Goal: Communication & Community: Answer question/provide support

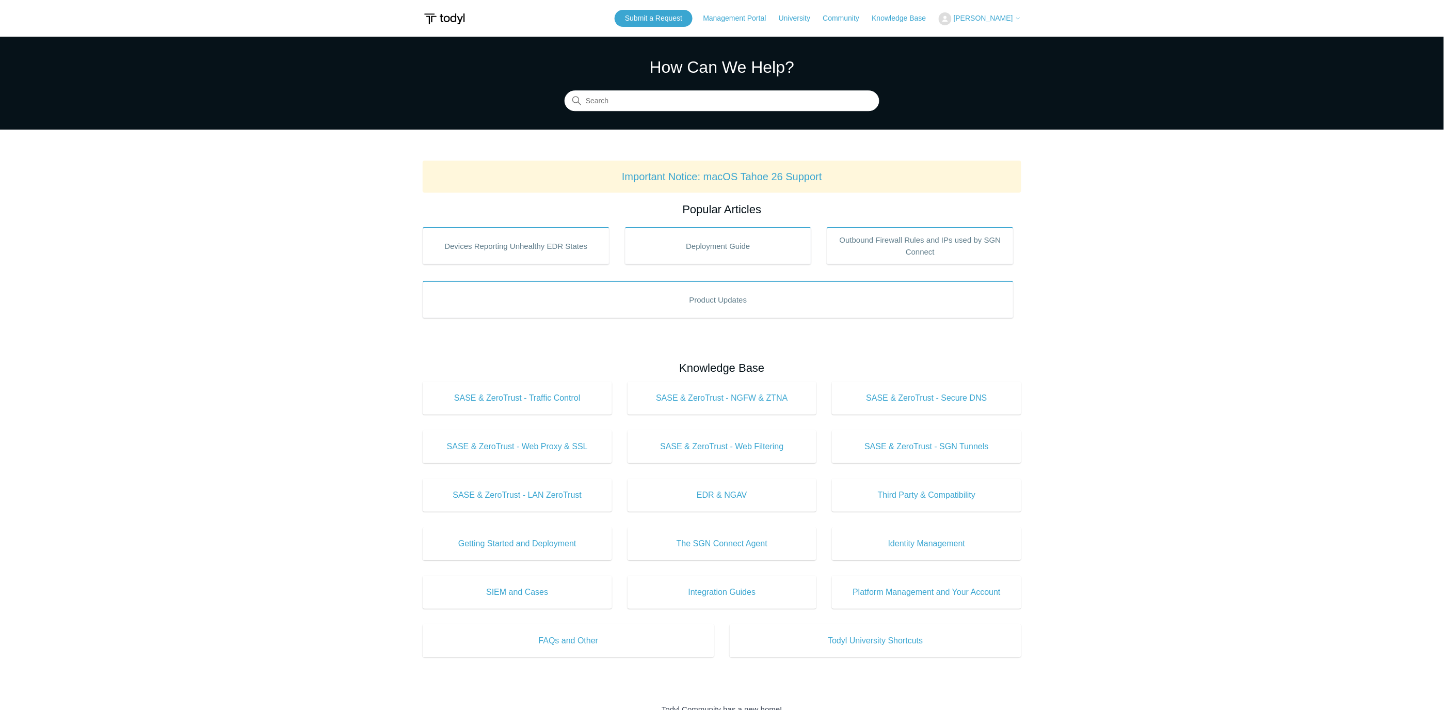
click at [1004, 21] on span "[PERSON_NAME]" at bounding box center [983, 18] width 59 height 8
click at [989, 37] on link "My Support Requests" at bounding box center [989, 40] width 101 height 18
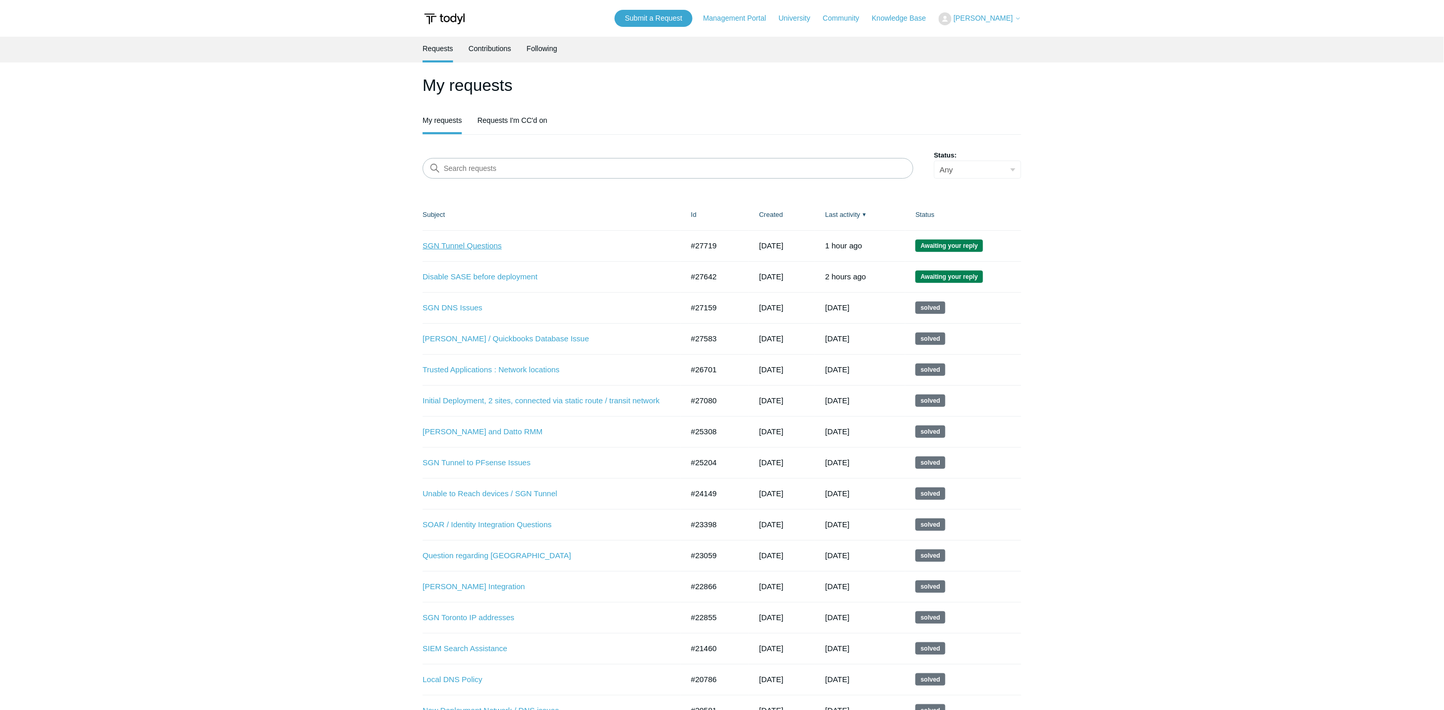
click at [483, 245] on link "SGN Tunnel Questions" at bounding box center [545, 246] width 245 height 12
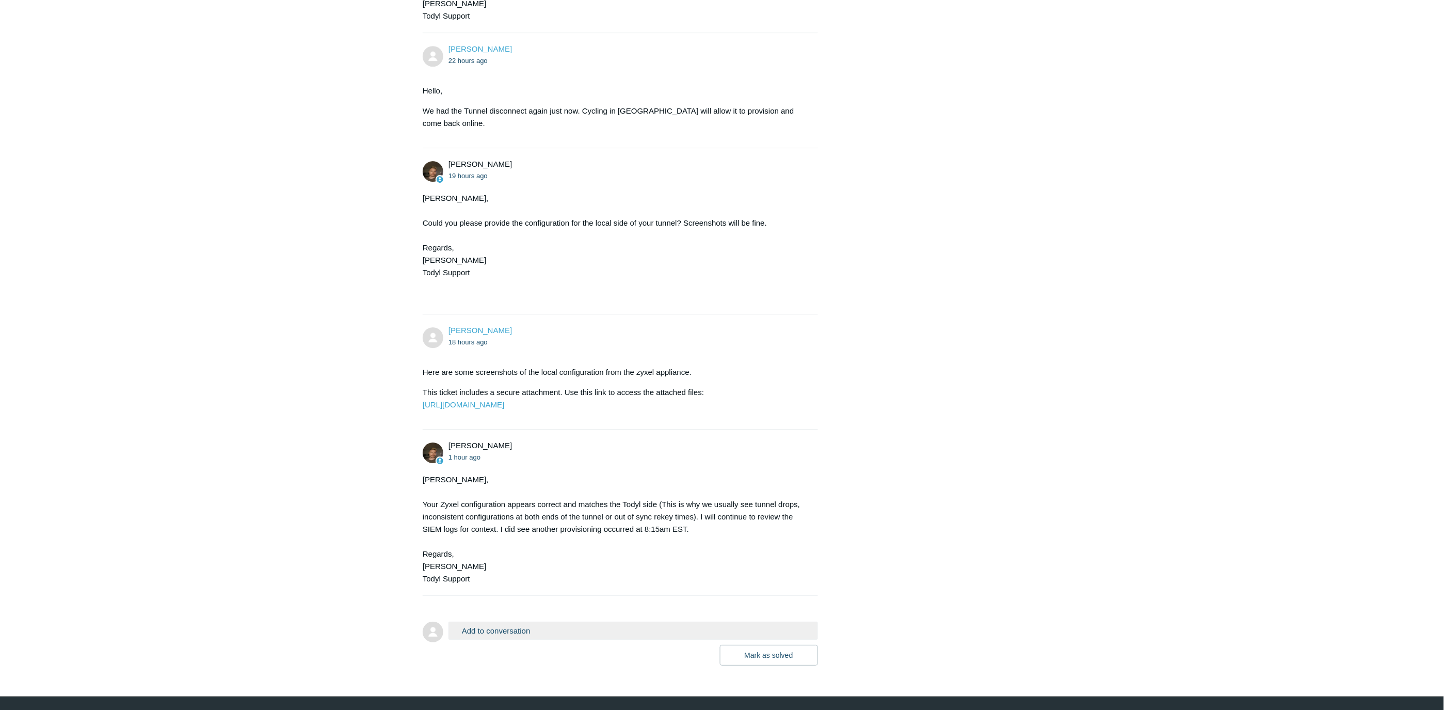
scroll to position [1307, 0]
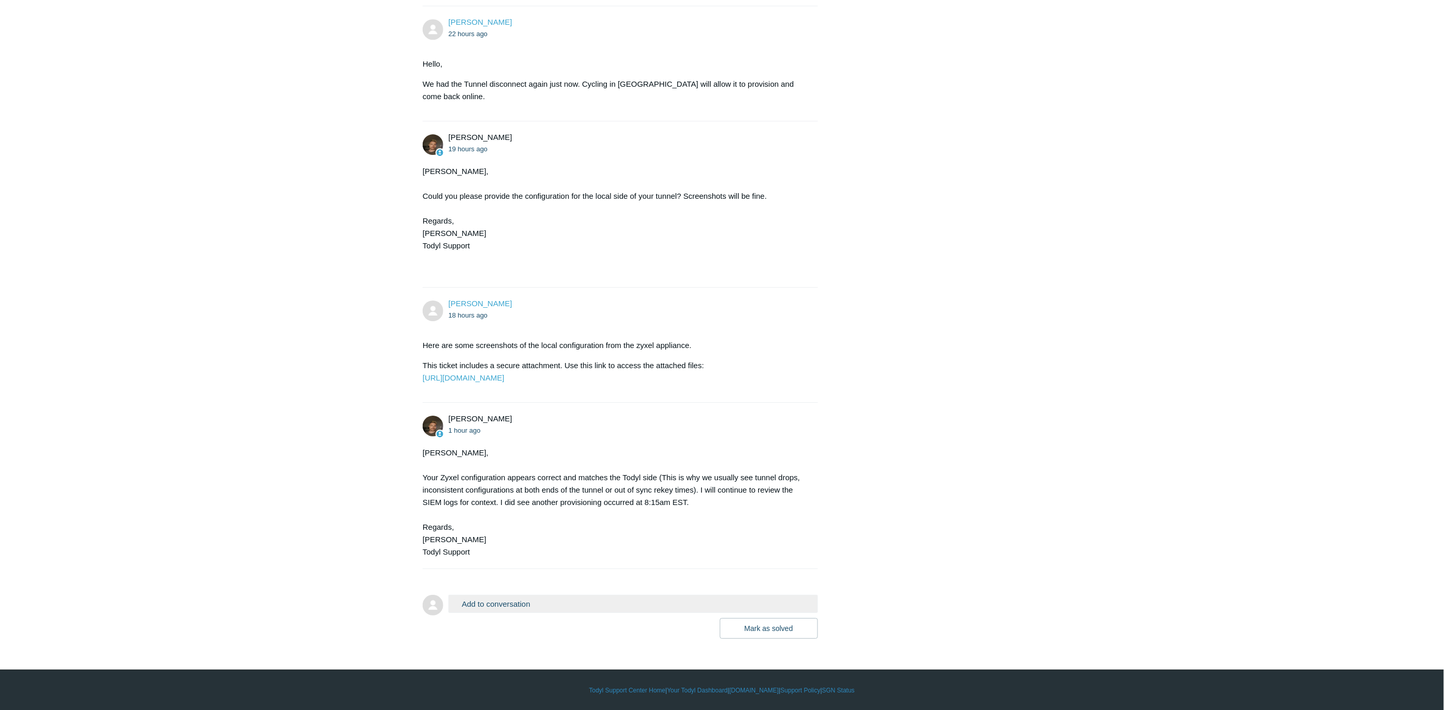
click at [570, 608] on button "Add to conversation" at bounding box center [633, 604] width 370 height 18
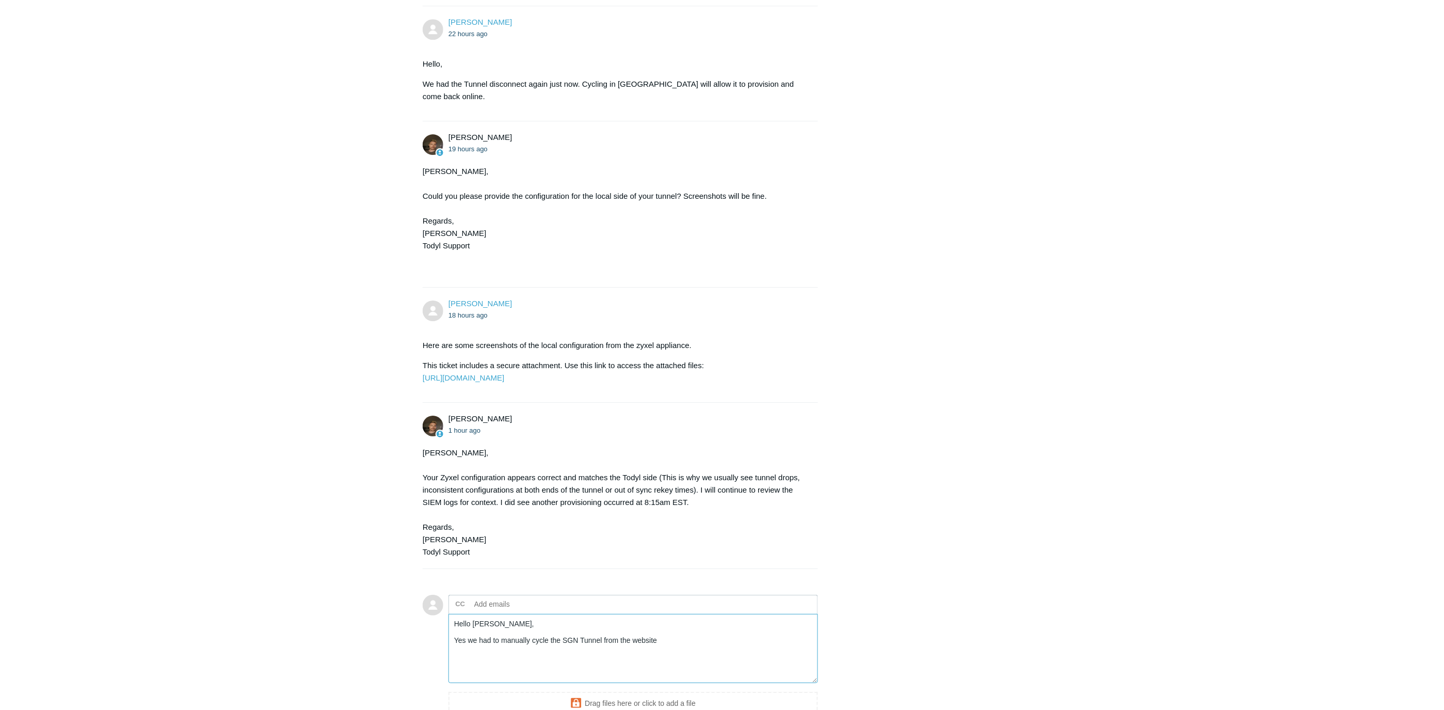
click at [668, 635] on textarea "Hello Andy, Yes we had to manually cycle the SGN Tunnel from the website" at bounding box center [633, 649] width 370 height 70
drag, startPoint x: 657, startPoint y: 639, endPoint x: 630, endPoint y: 640, distance: 27.4
click at [630, 640] on textarea "Hello Andy, Yes we had to manually cycle the SGN Tunnel from the website" at bounding box center [633, 649] width 370 height 70
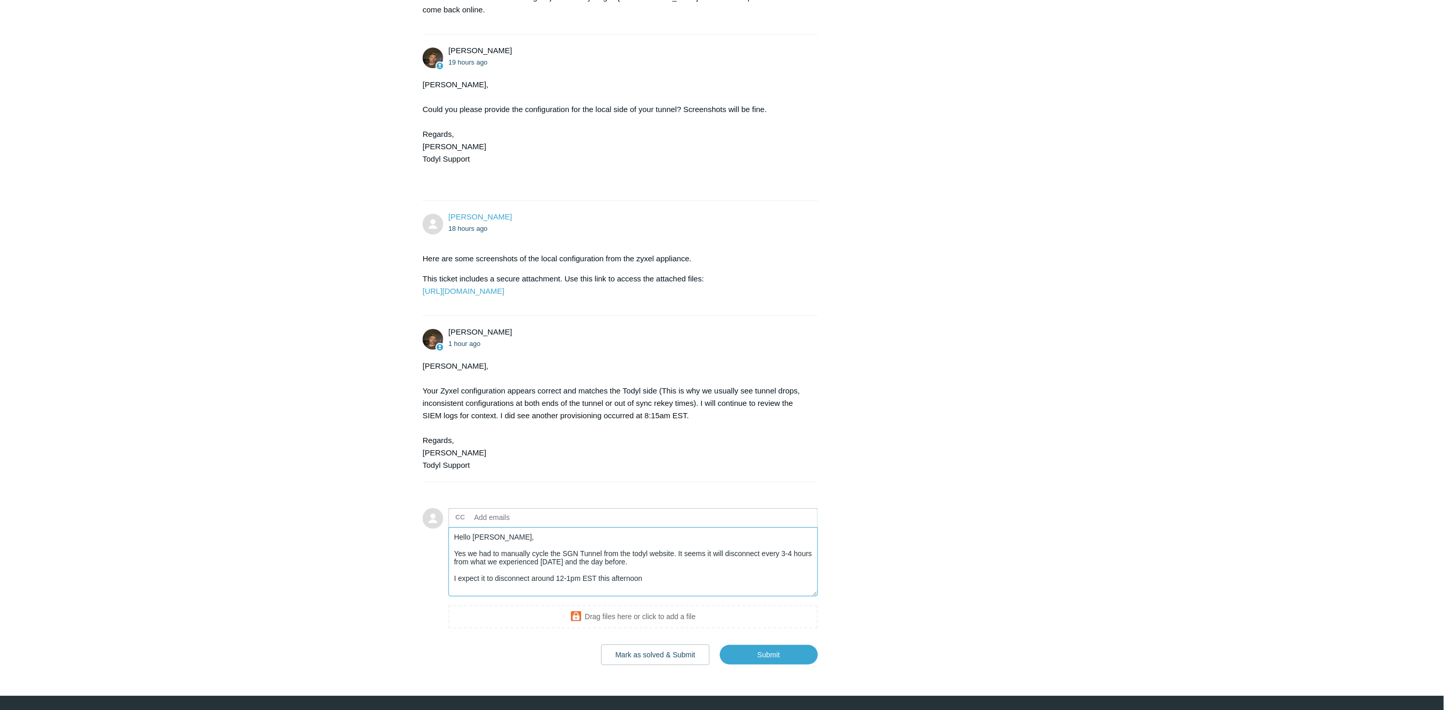
scroll to position [1421, 0]
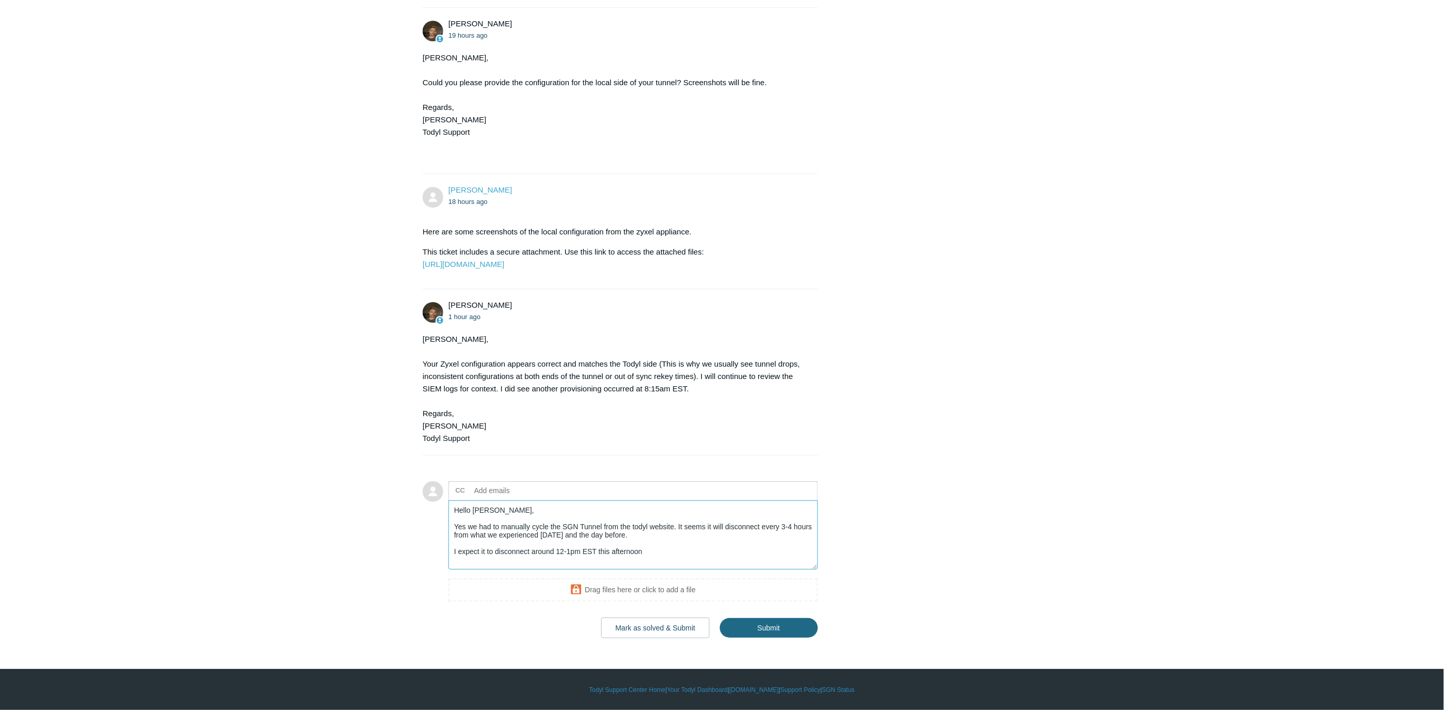
type textarea "Hello Andy, Yes we had to manually cycle the SGN Tunnel from the todyl website.…"
click at [791, 624] on input "Submit" at bounding box center [769, 628] width 98 height 21
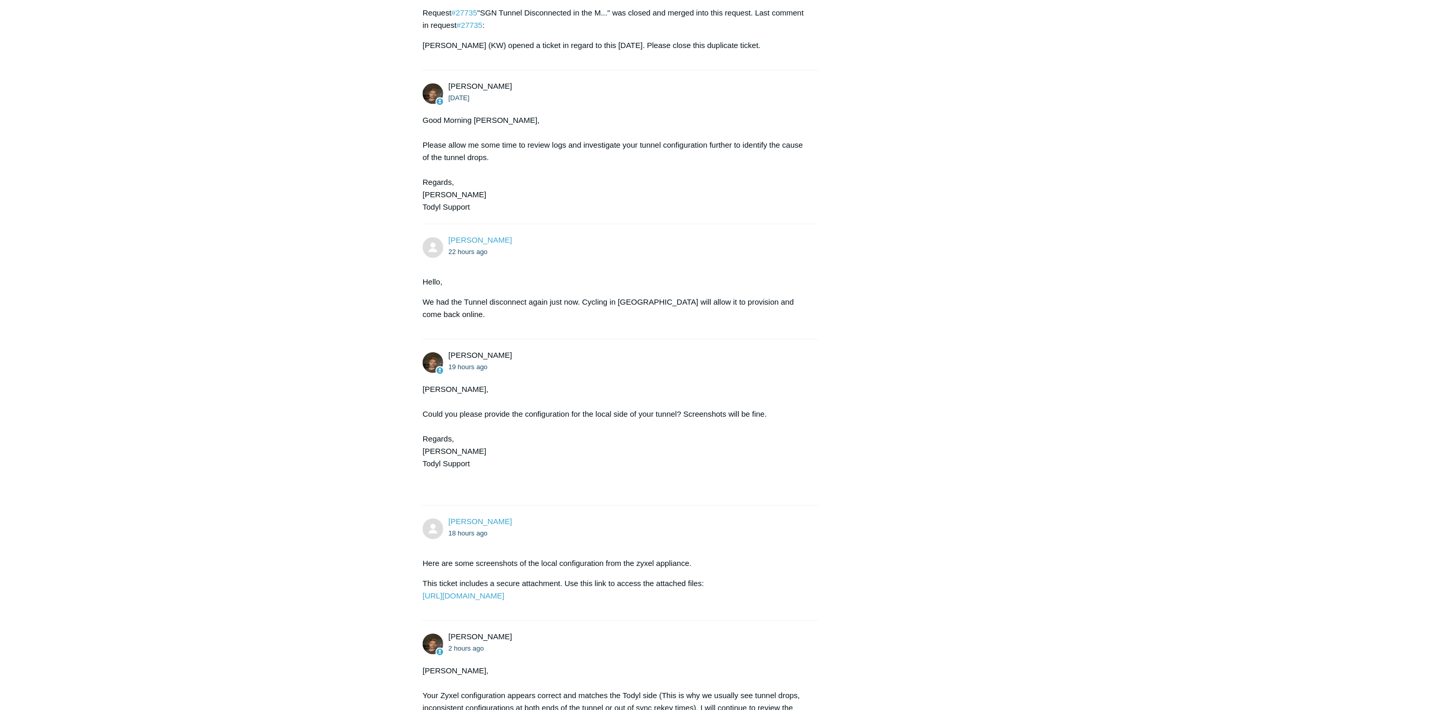
scroll to position [1442, 0]
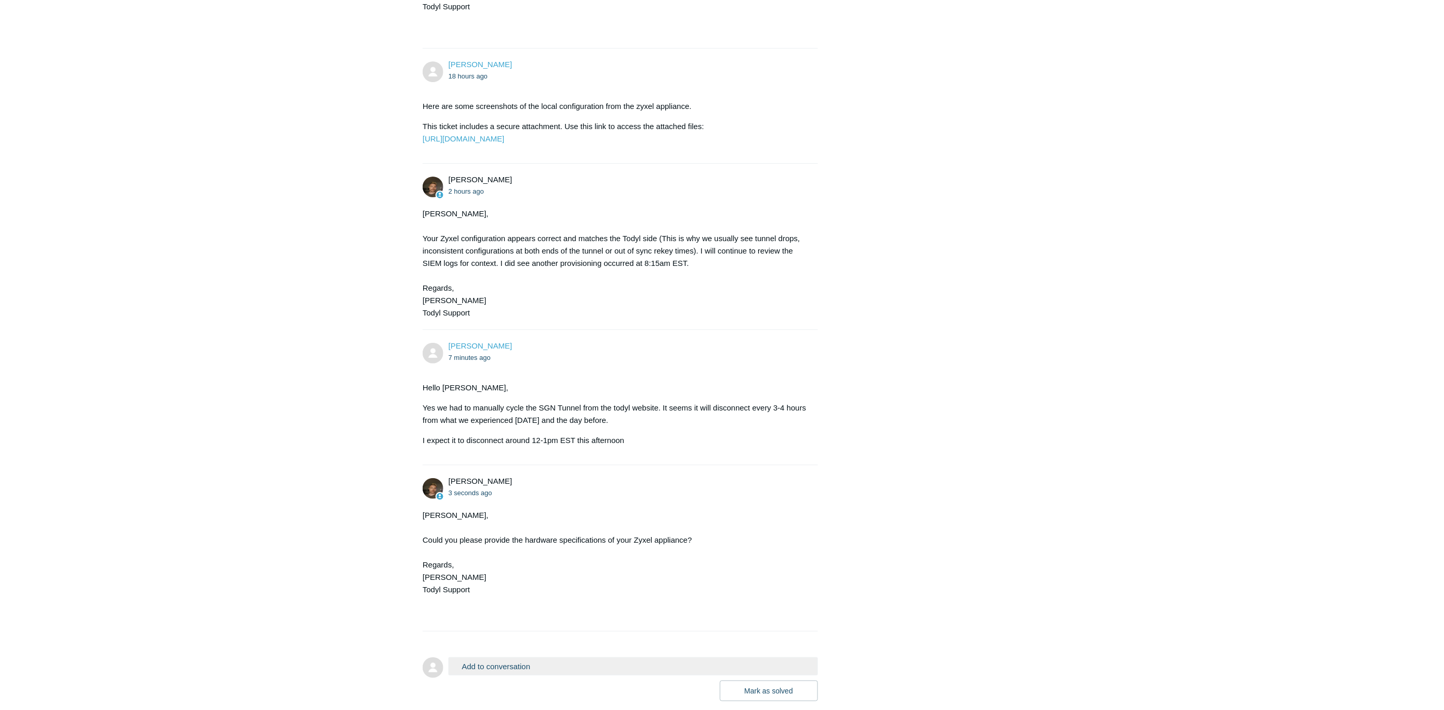
scroll to position [1609, 0]
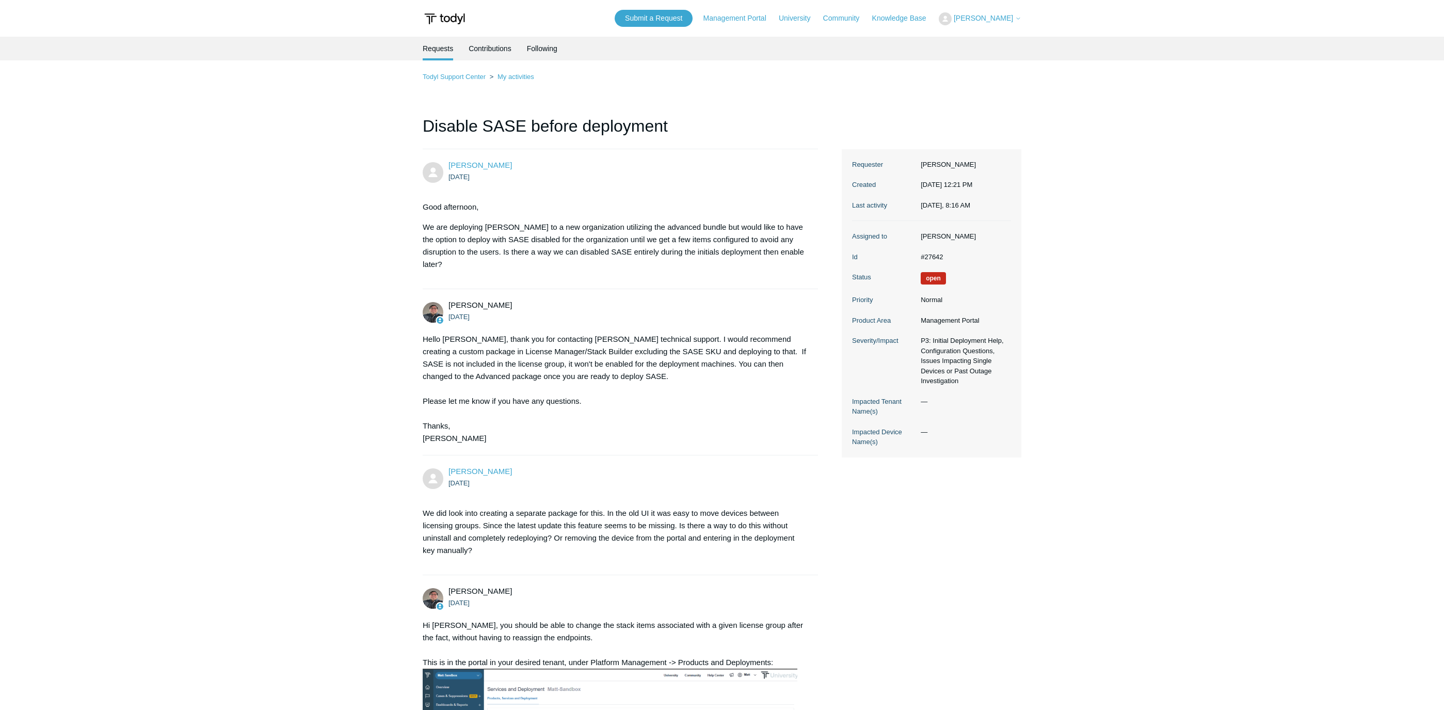
scroll to position [697, 0]
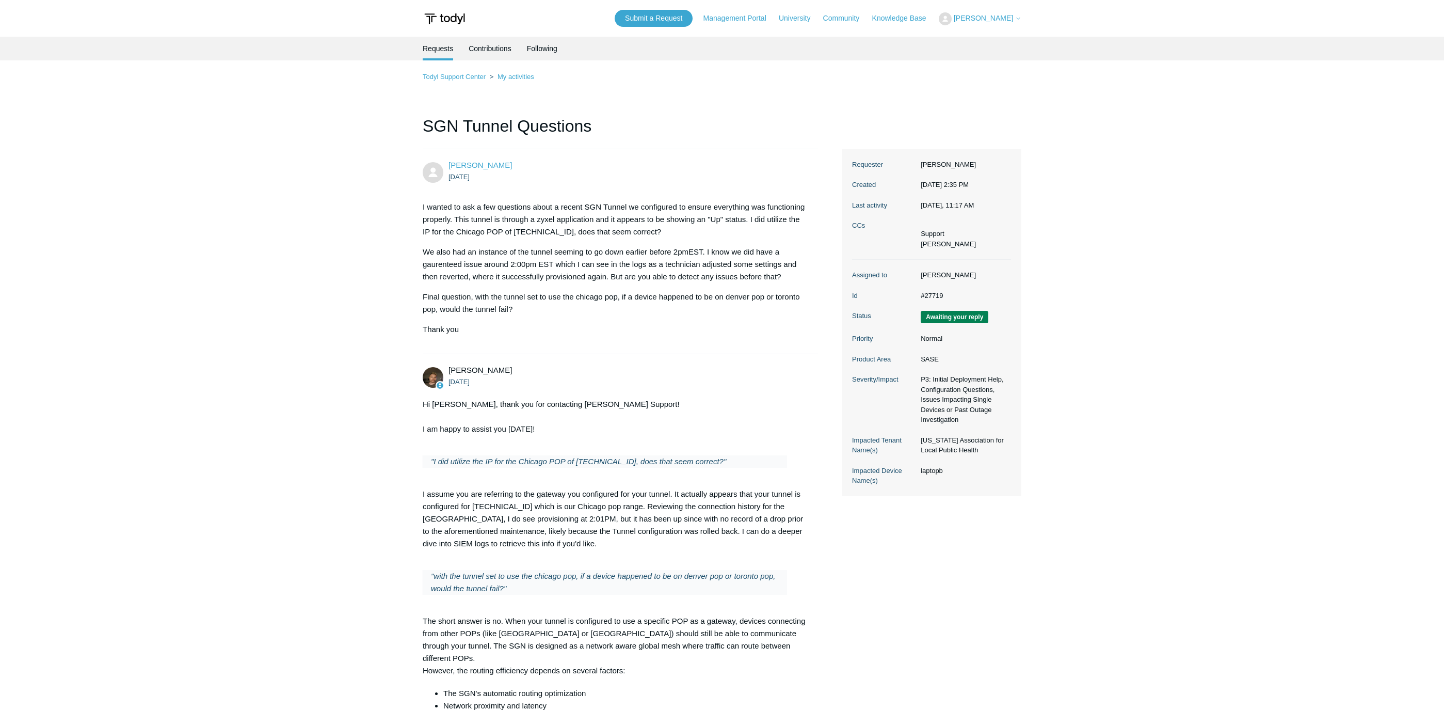
scroll to position [1609, 0]
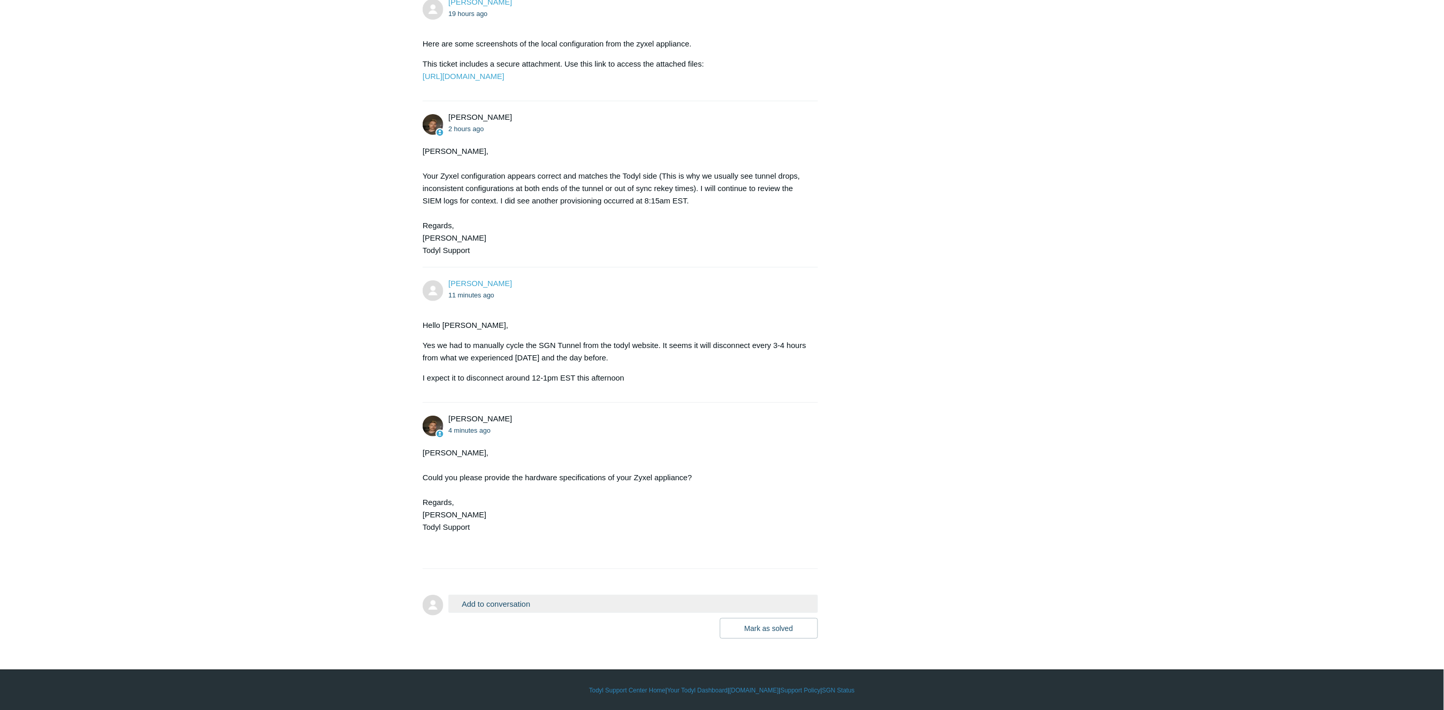
click at [512, 609] on button "Add to conversation" at bounding box center [633, 604] width 370 height 18
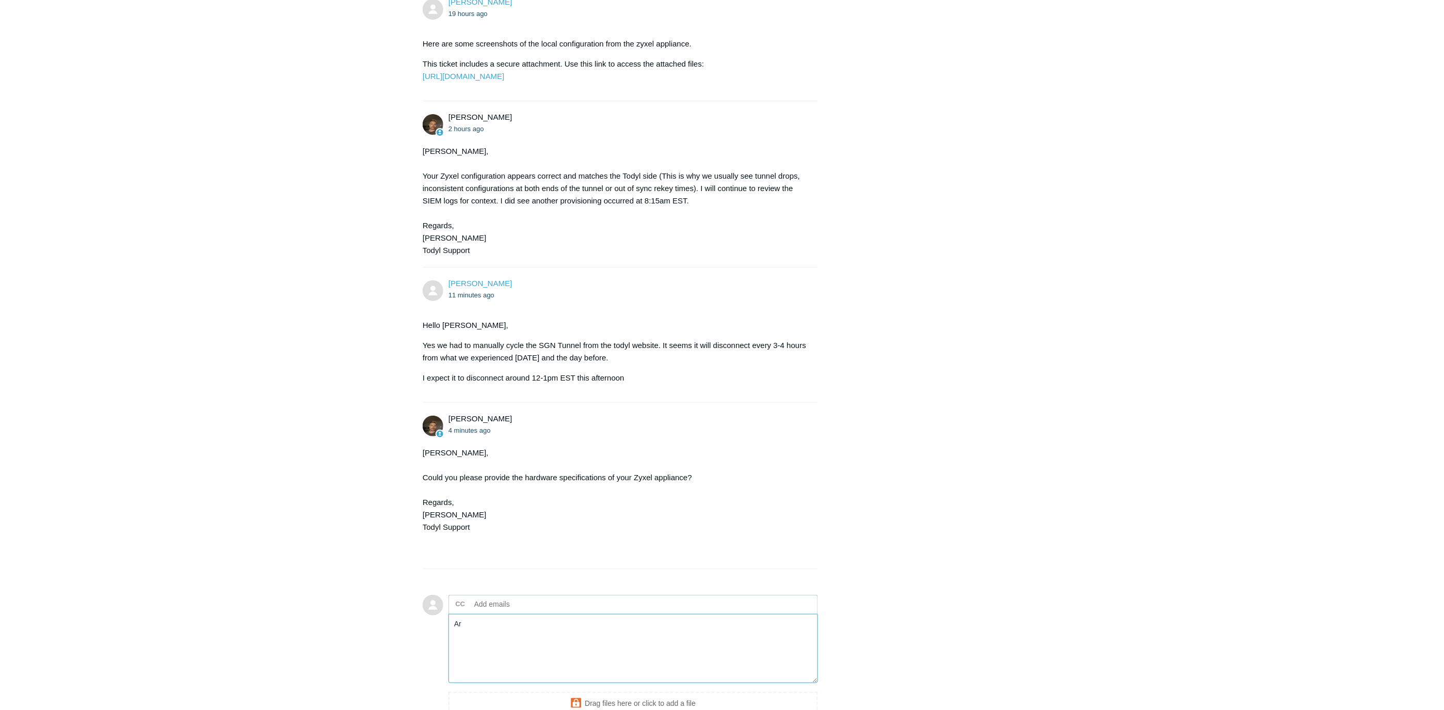
type textarea "A"
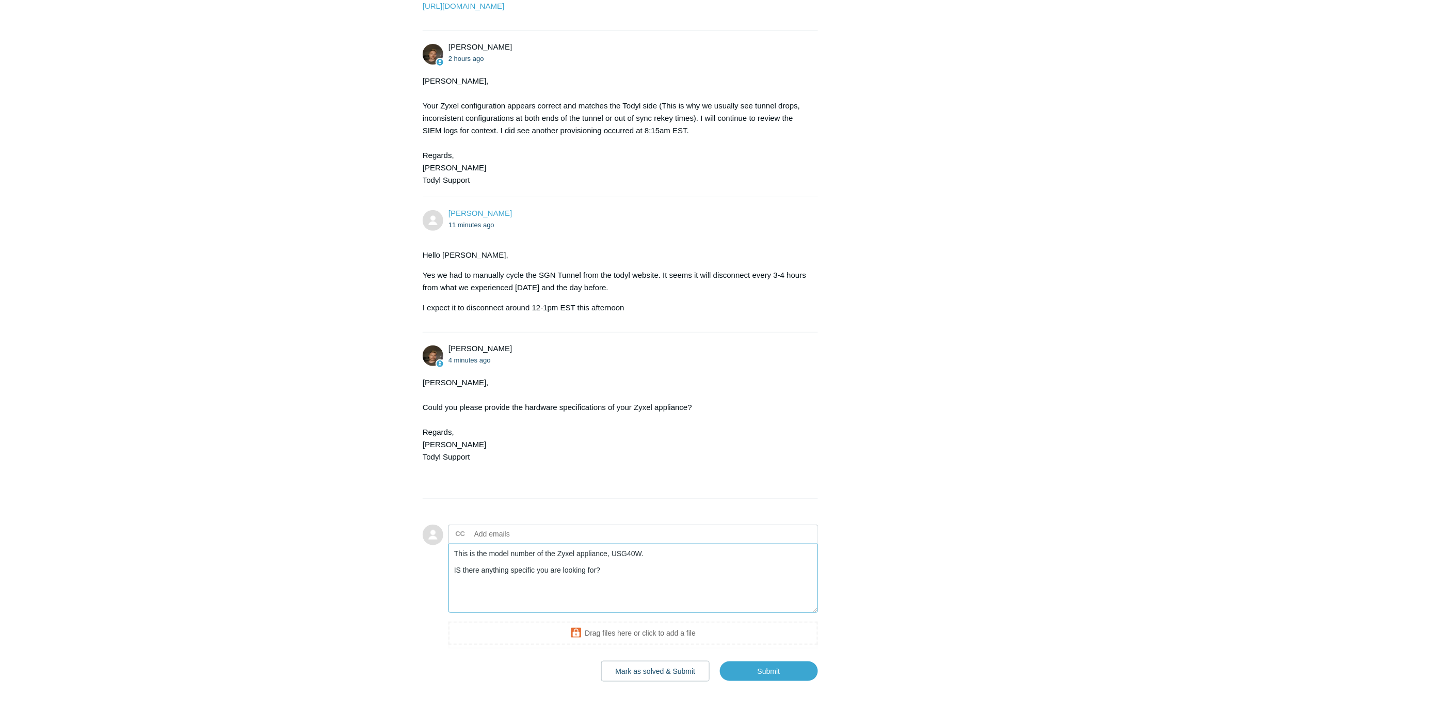
scroll to position [1722, 0]
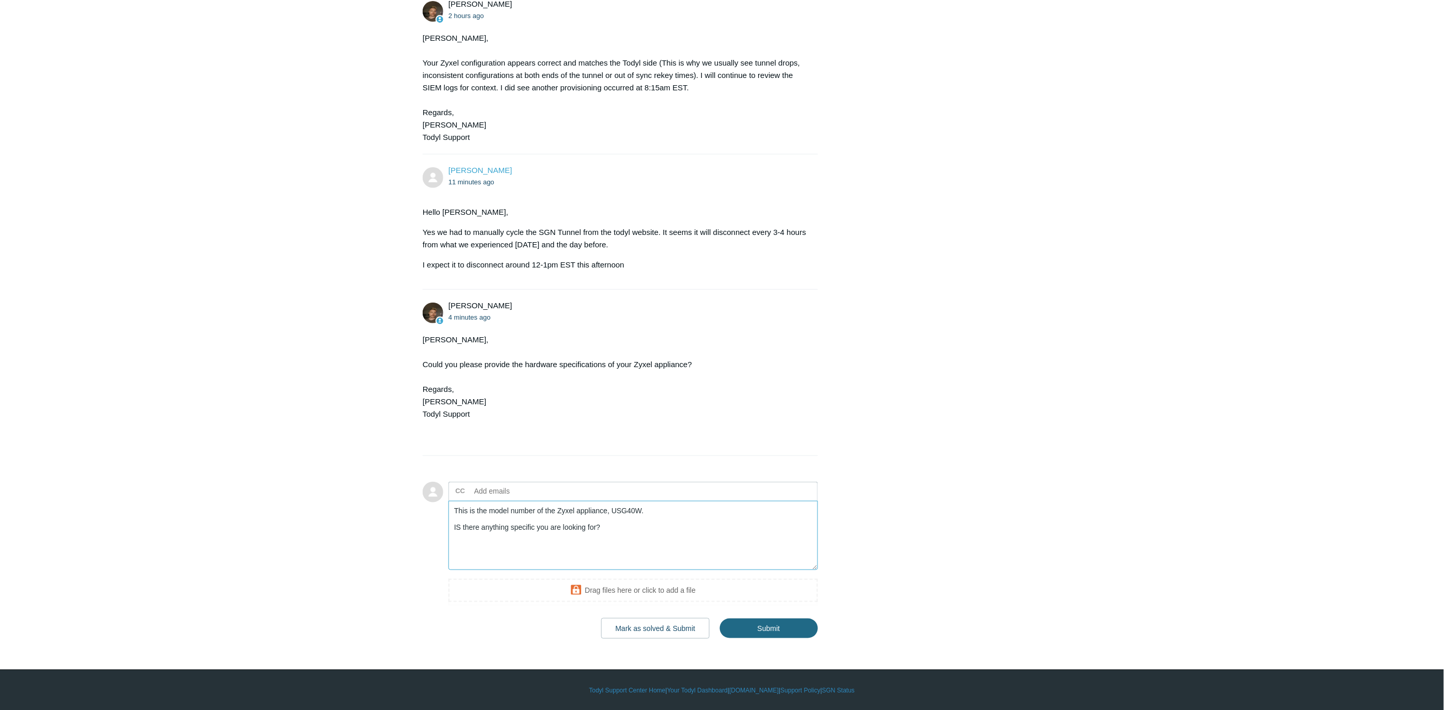
type textarea "This is the model number of the Zyxel appliance, USG40W. IS there anything spec…"
click at [750, 630] on input "Submit" at bounding box center [769, 628] width 98 height 21
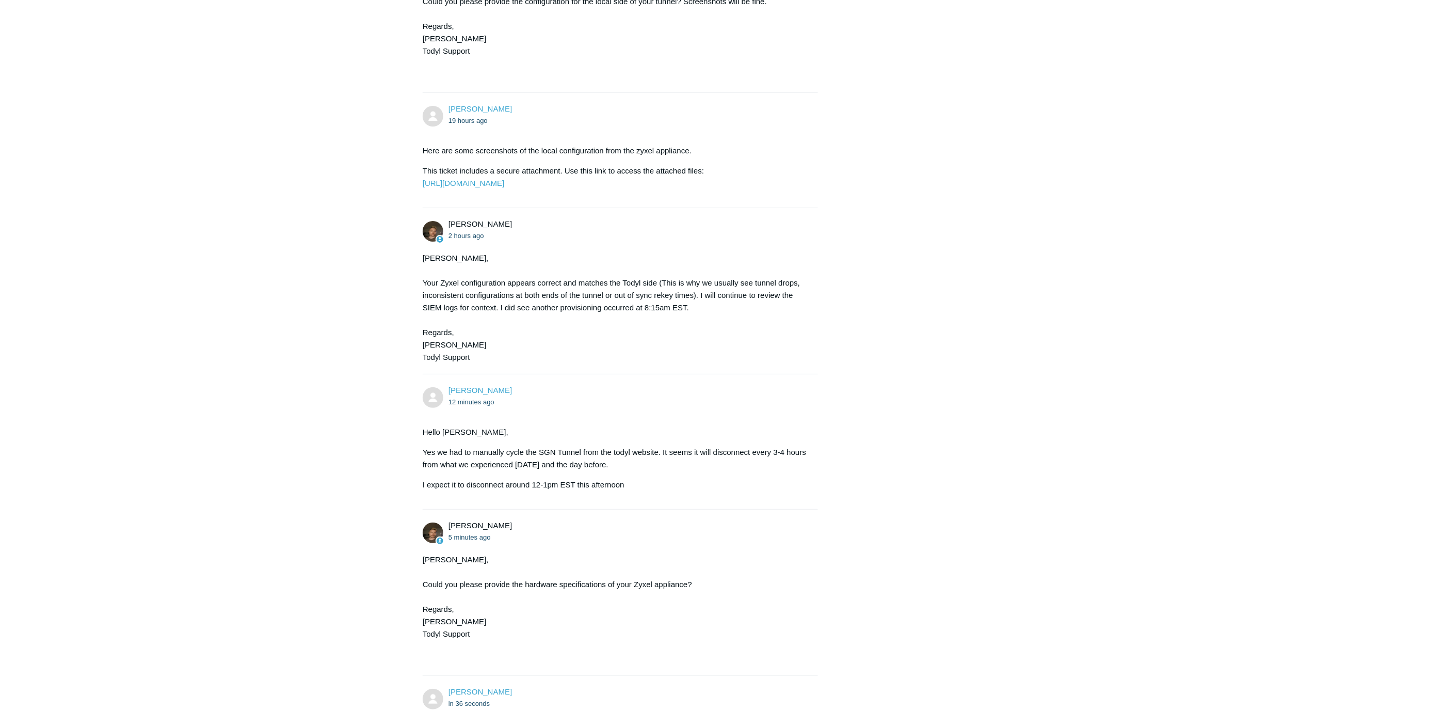
scroll to position [1548, 0]
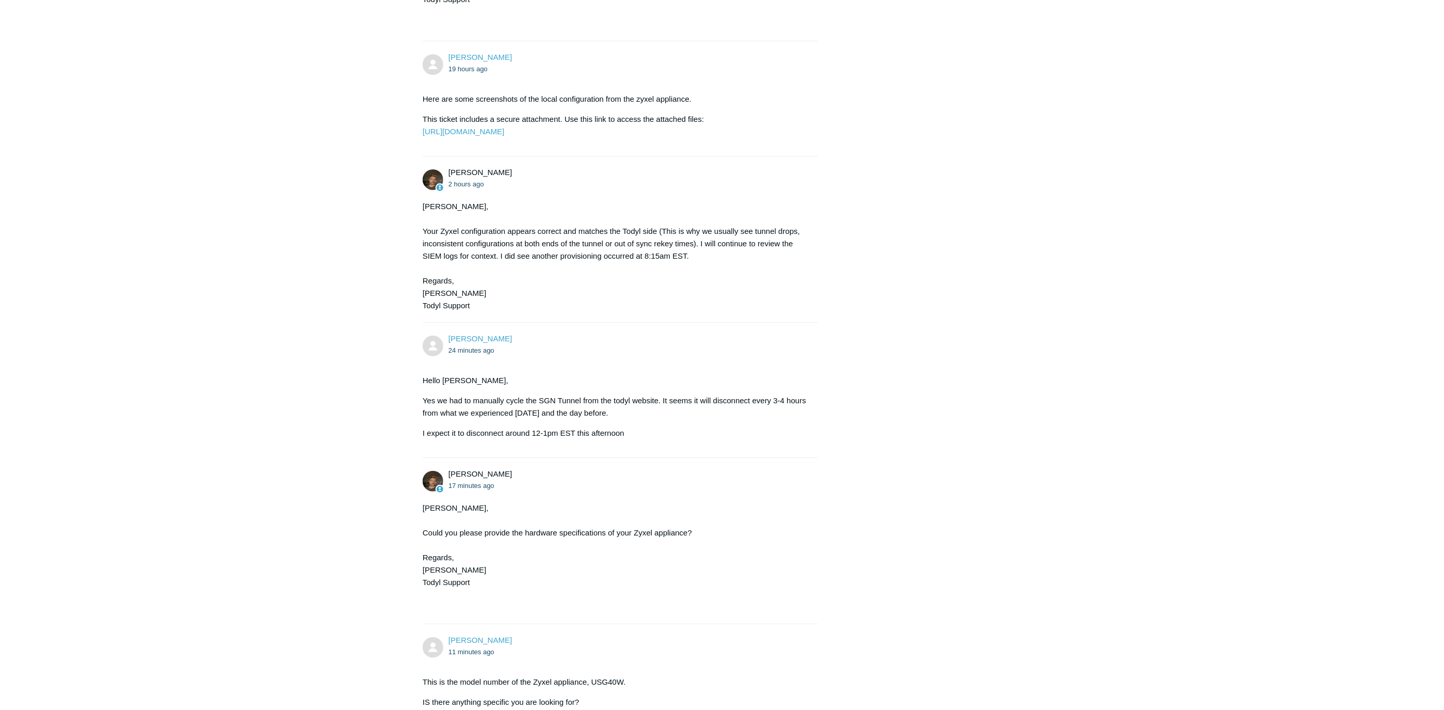
scroll to position [1711, 0]
